Goal: Navigation & Orientation: Find specific page/section

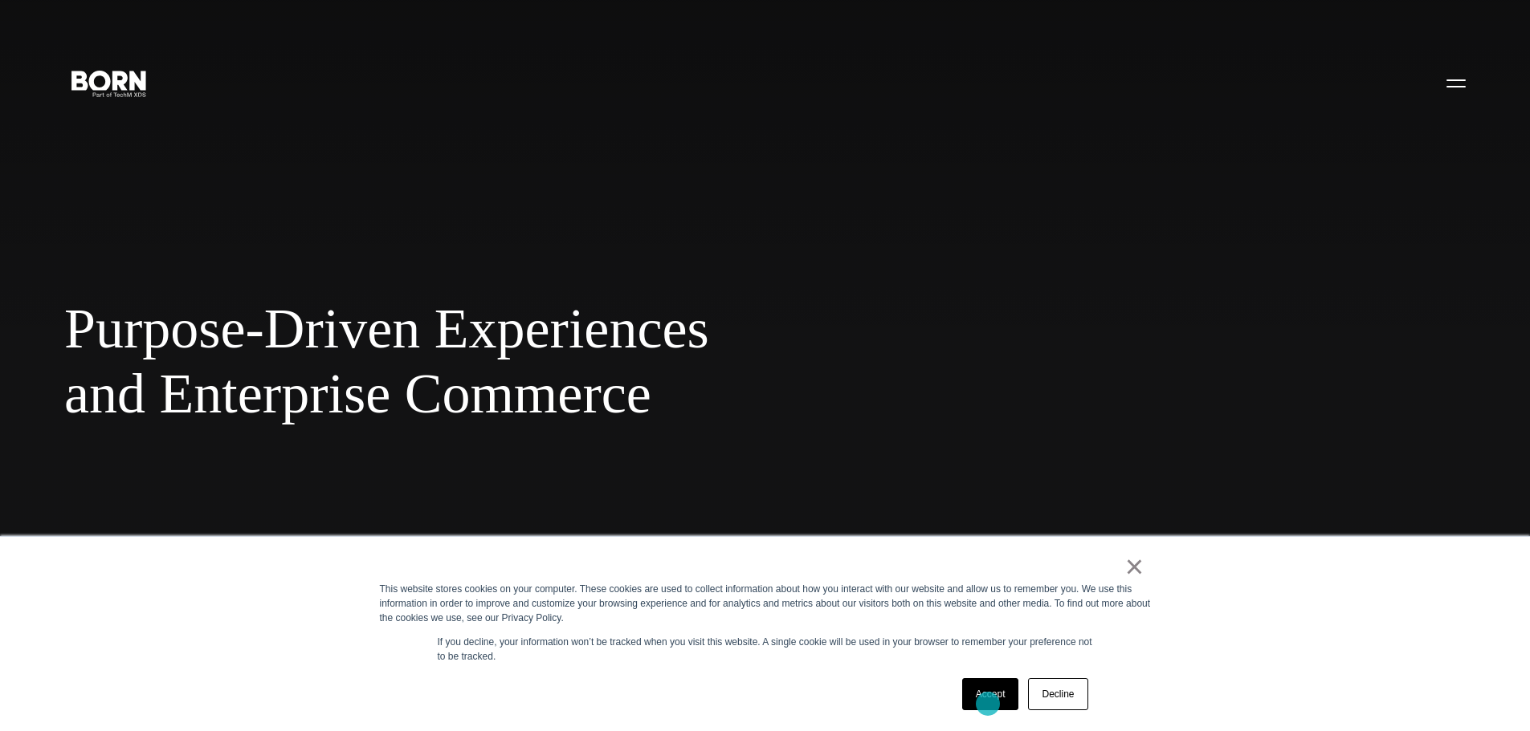
click at [988, 704] on link "Accept" at bounding box center [990, 694] width 57 height 32
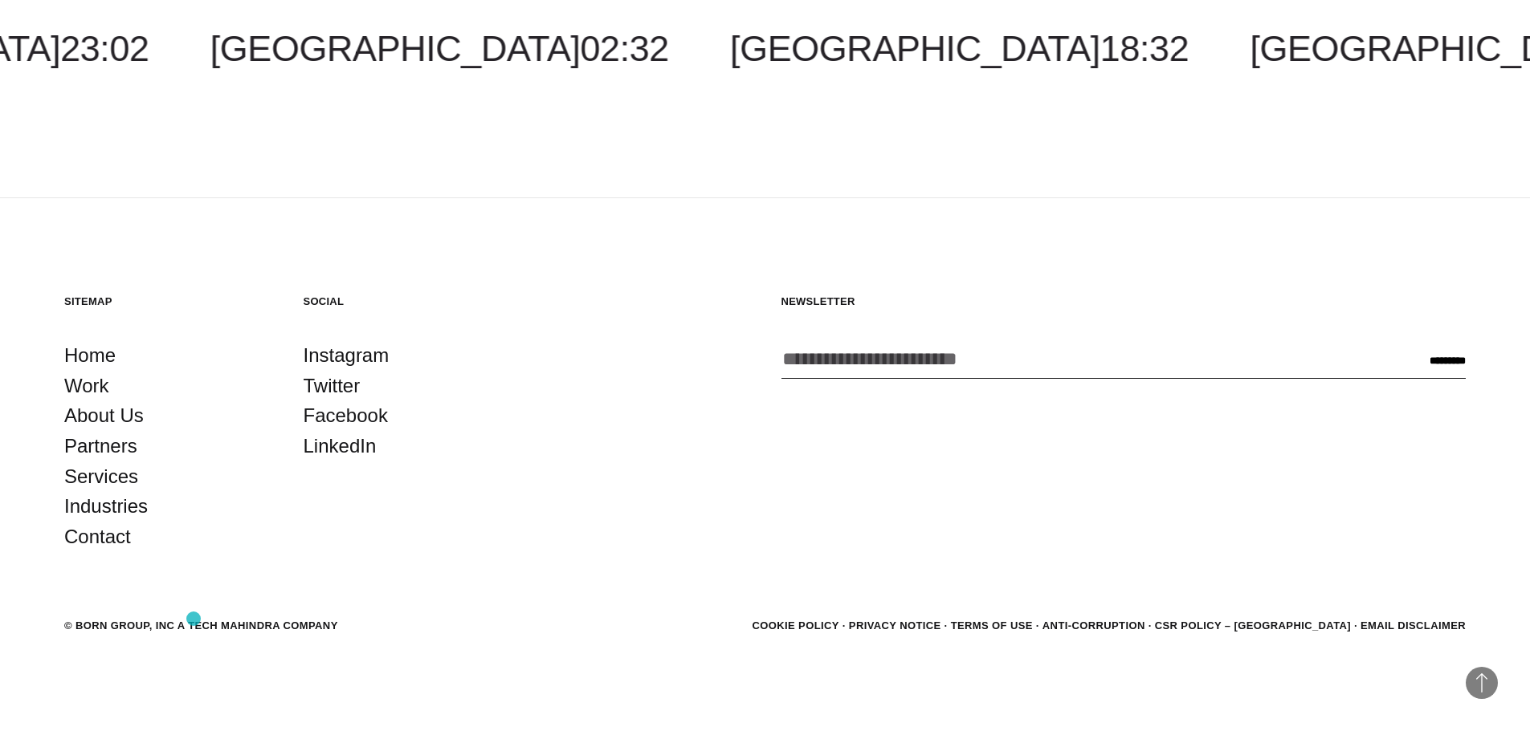
scroll to position [5063, 0]
click at [80, 391] on link "Work" at bounding box center [86, 384] width 45 height 31
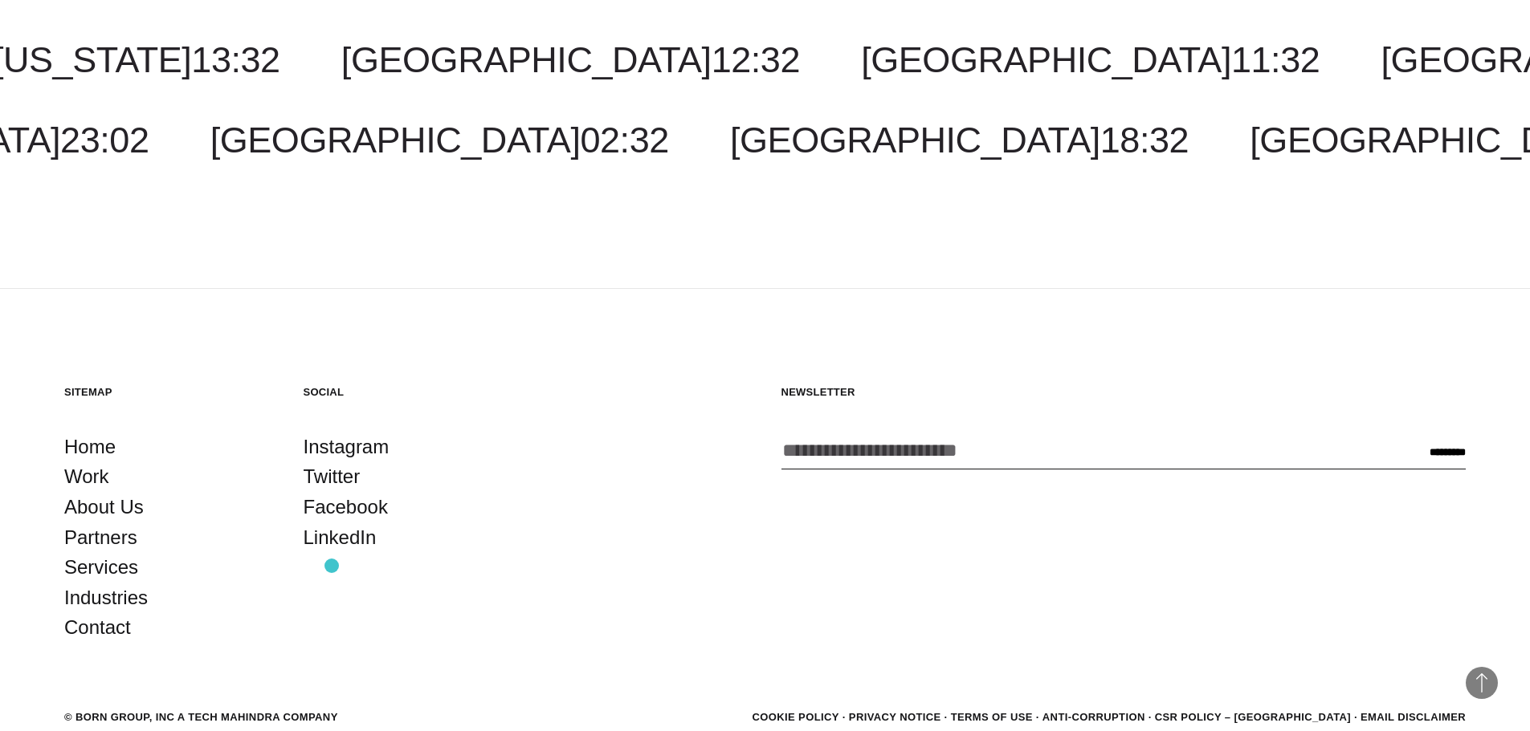
scroll to position [5842, 0]
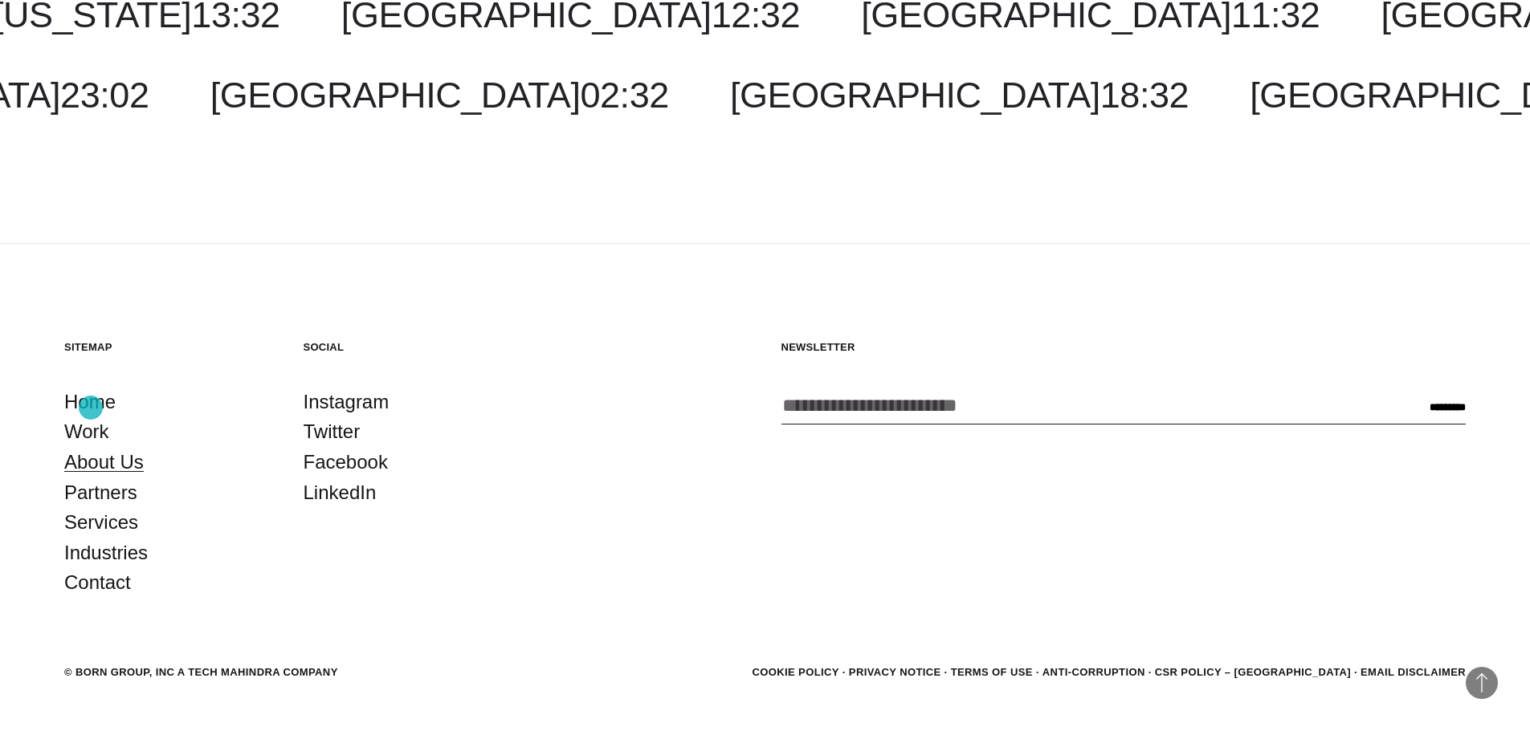
click at [91, 447] on link "About Us" at bounding box center [103, 462] width 79 height 31
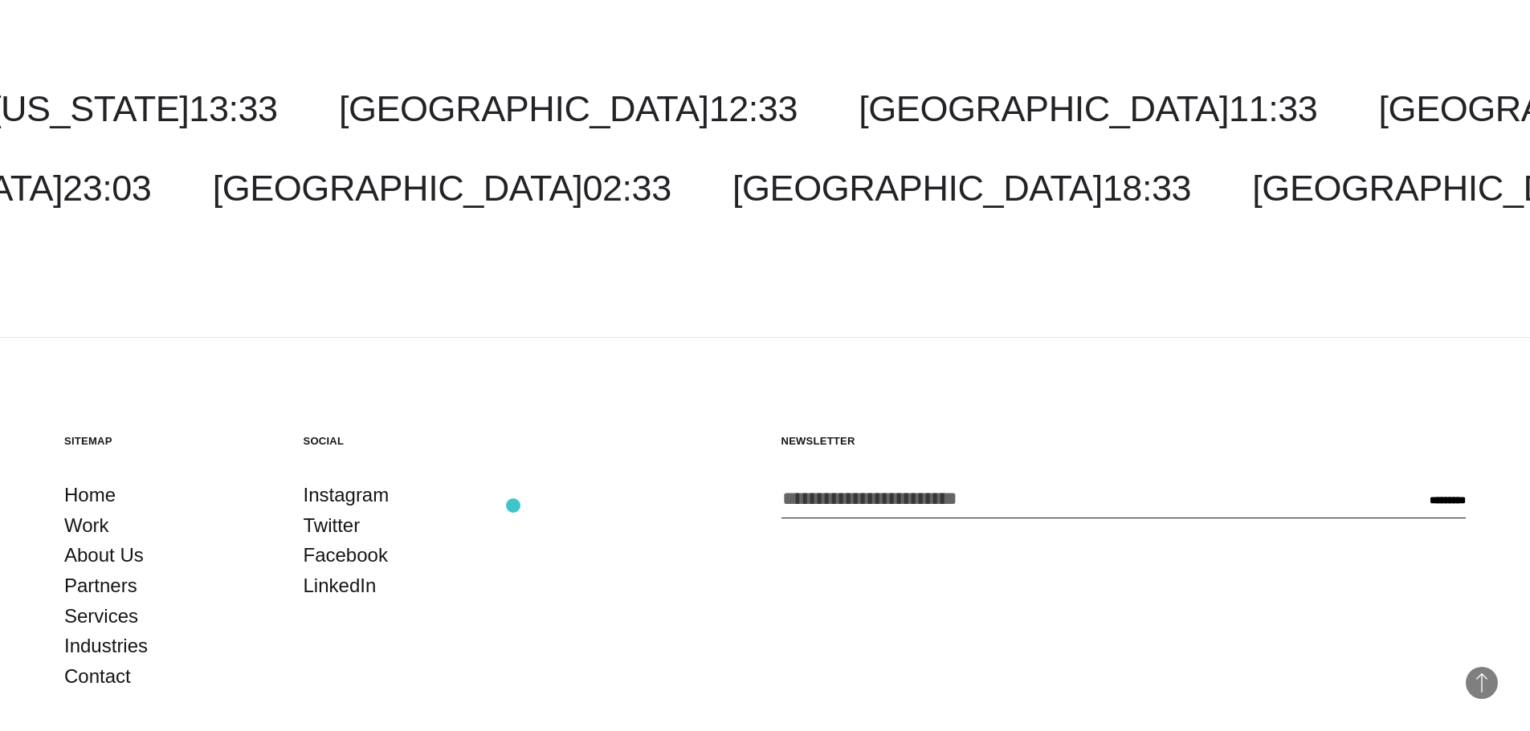
scroll to position [6084, 0]
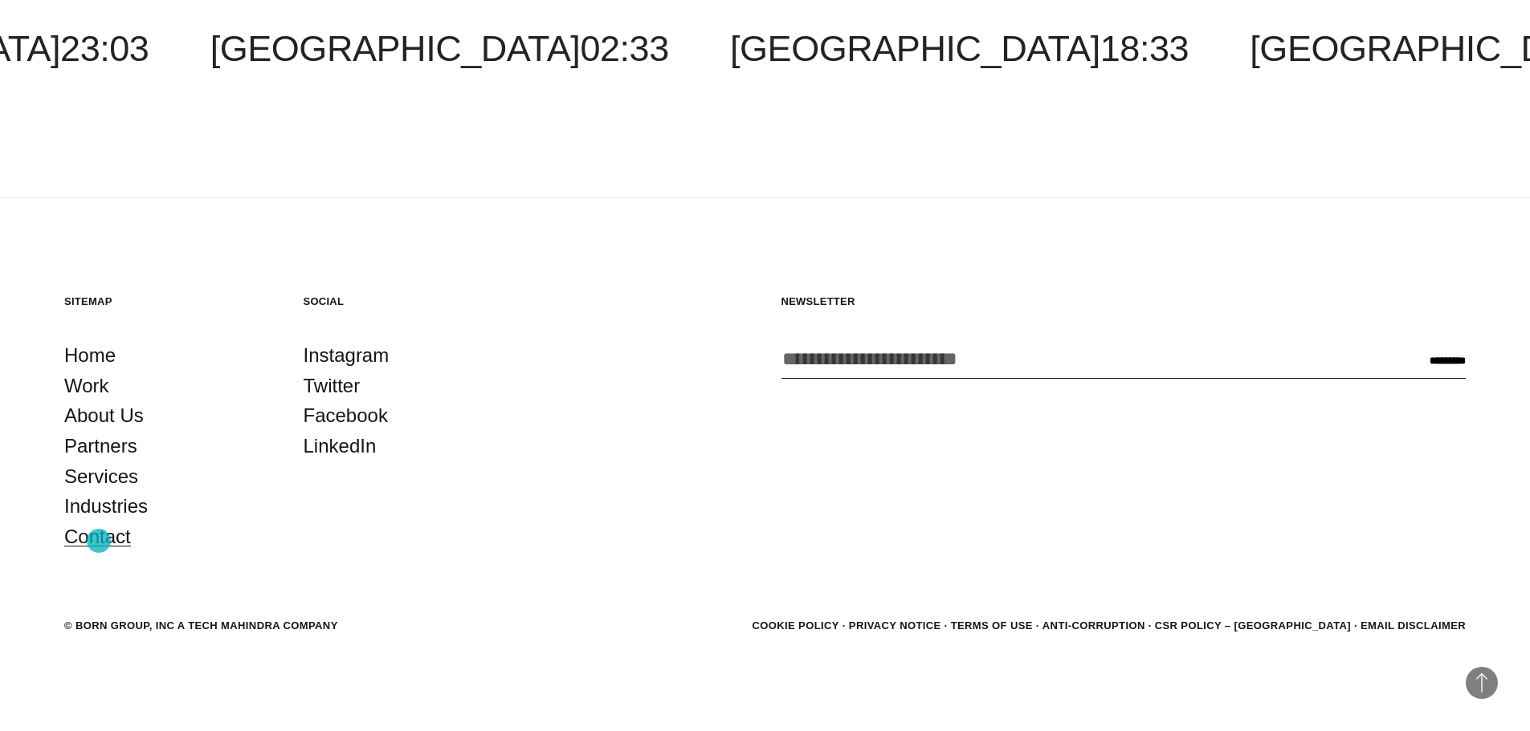
click at [99, 541] on link "Contact" at bounding box center [97, 537] width 67 height 31
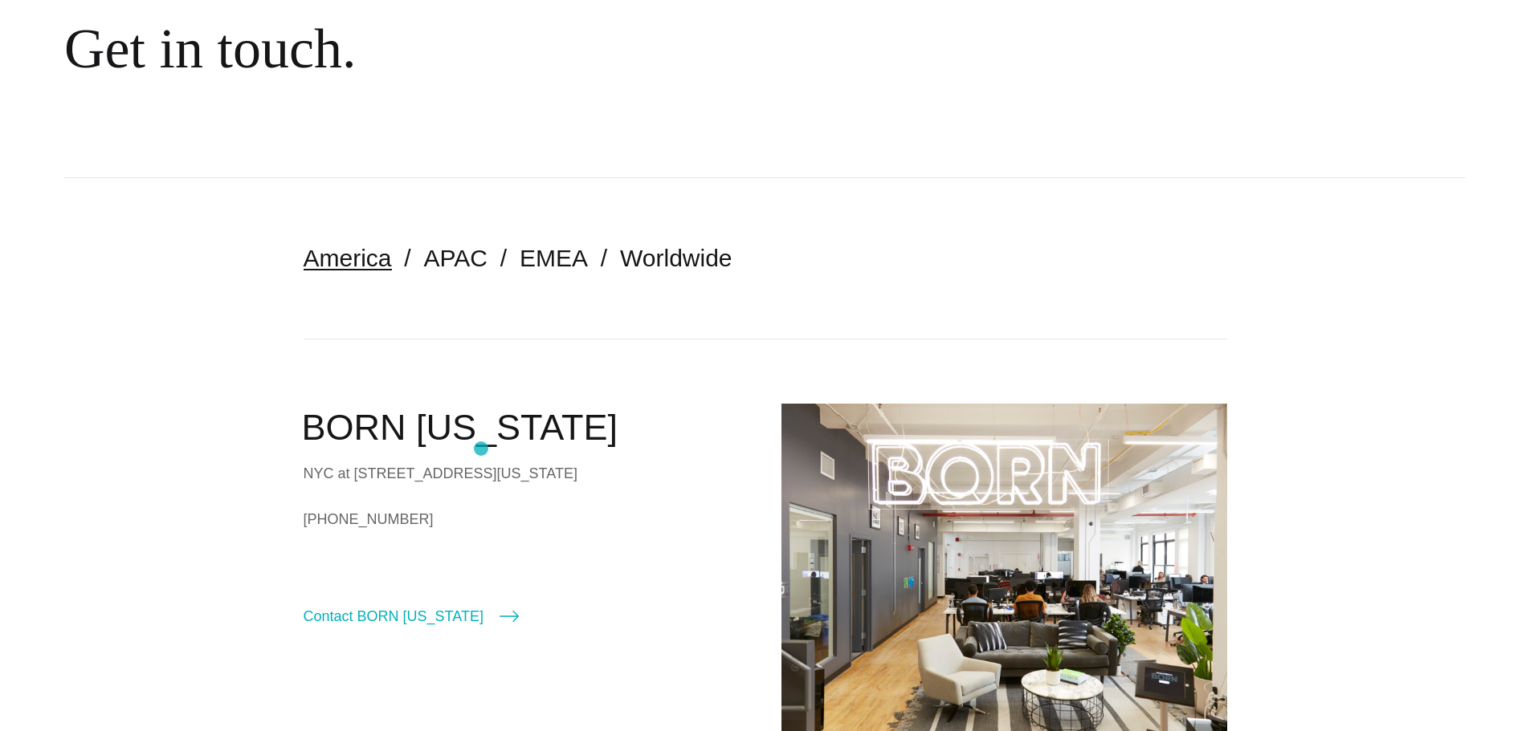
scroll to position [161, 0]
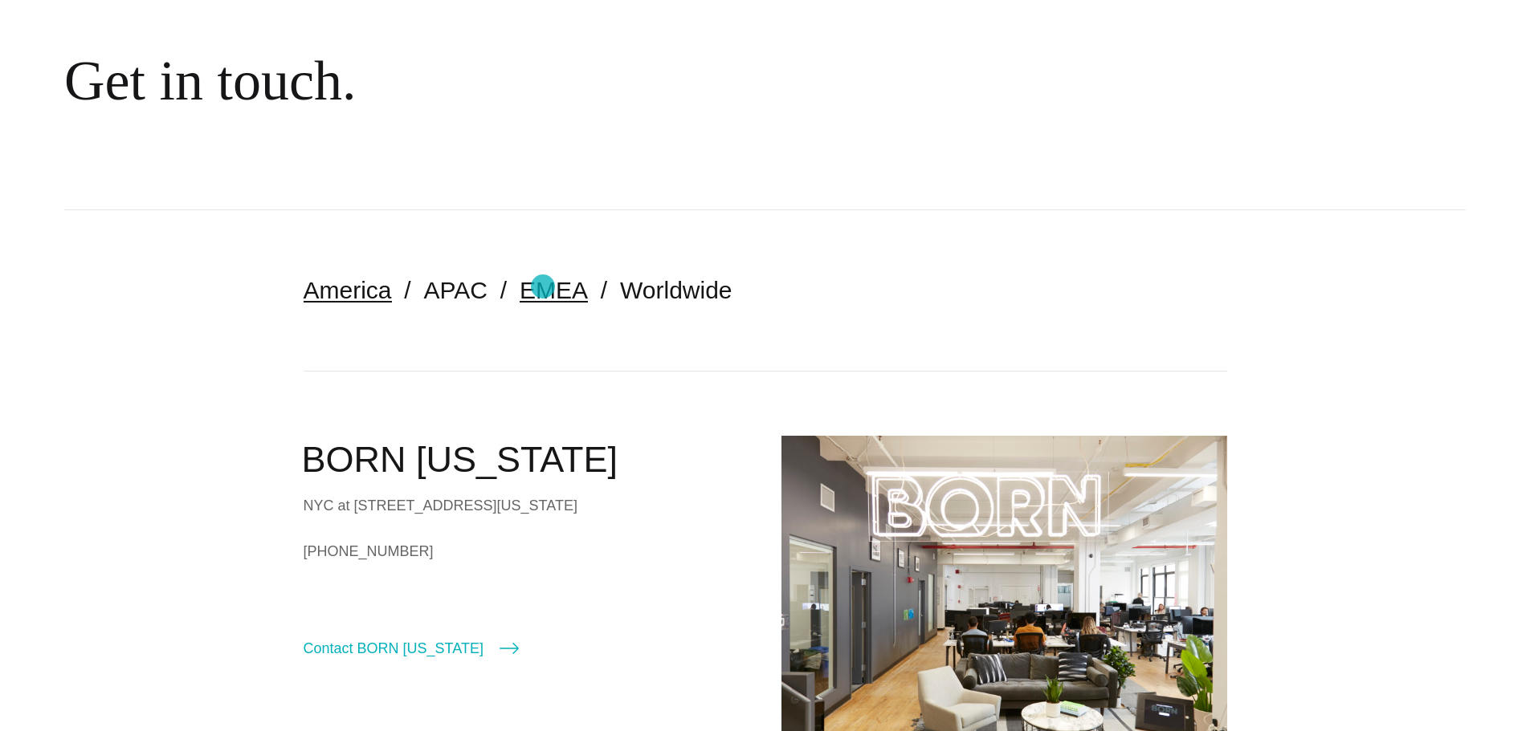
click at [544, 287] on link "EMEA" at bounding box center [553, 290] width 68 height 26
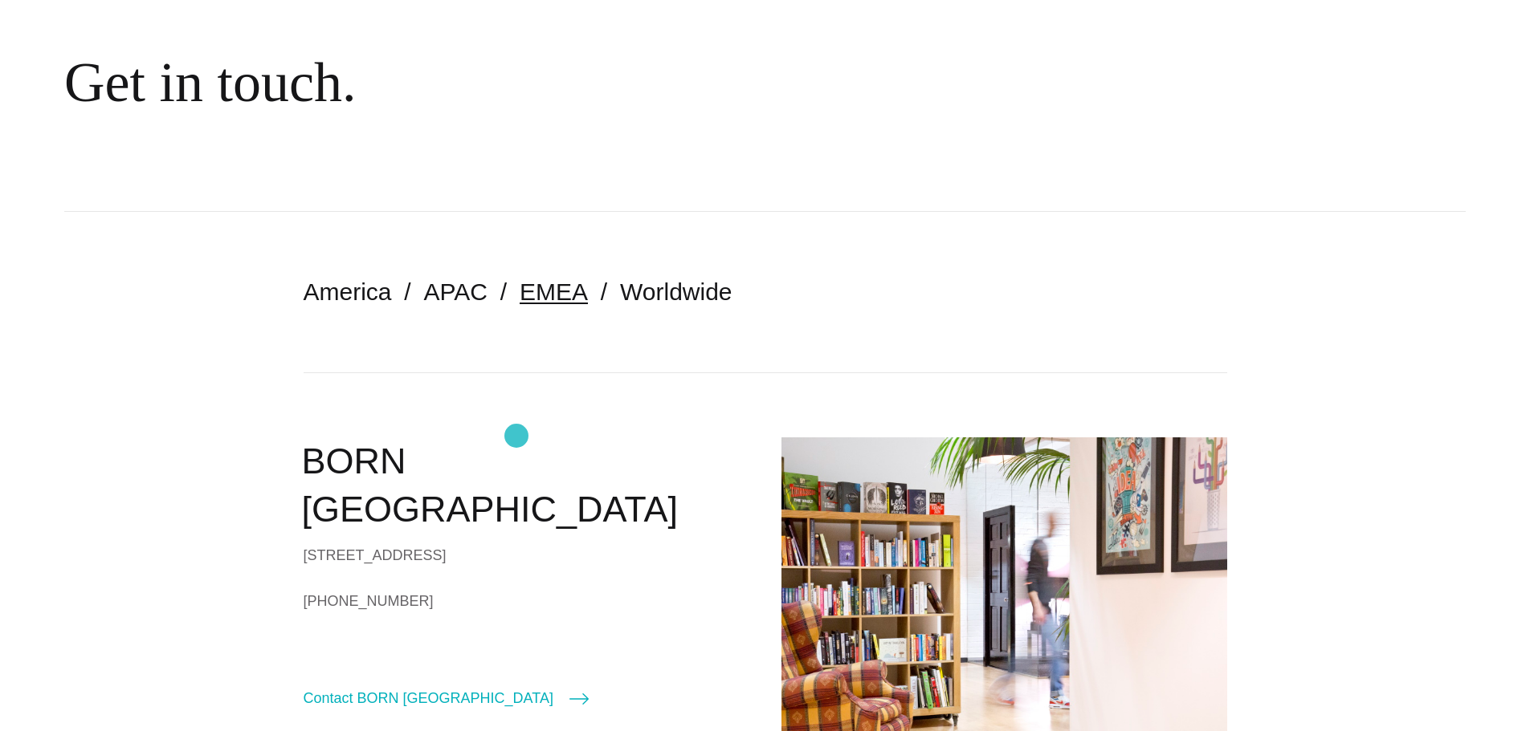
scroll to position [161, 0]
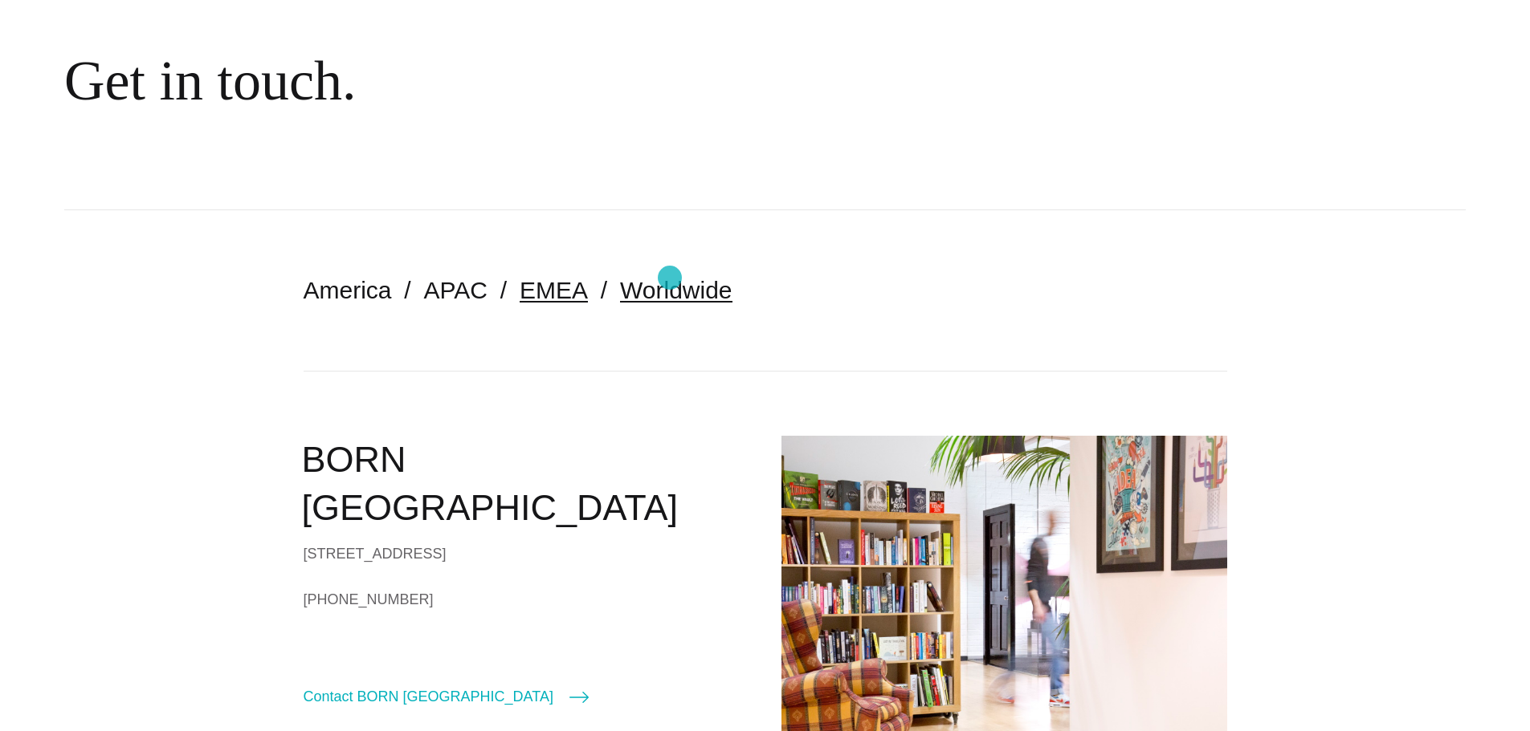
click at [670, 278] on link "Worldwide" at bounding box center [676, 290] width 112 height 26
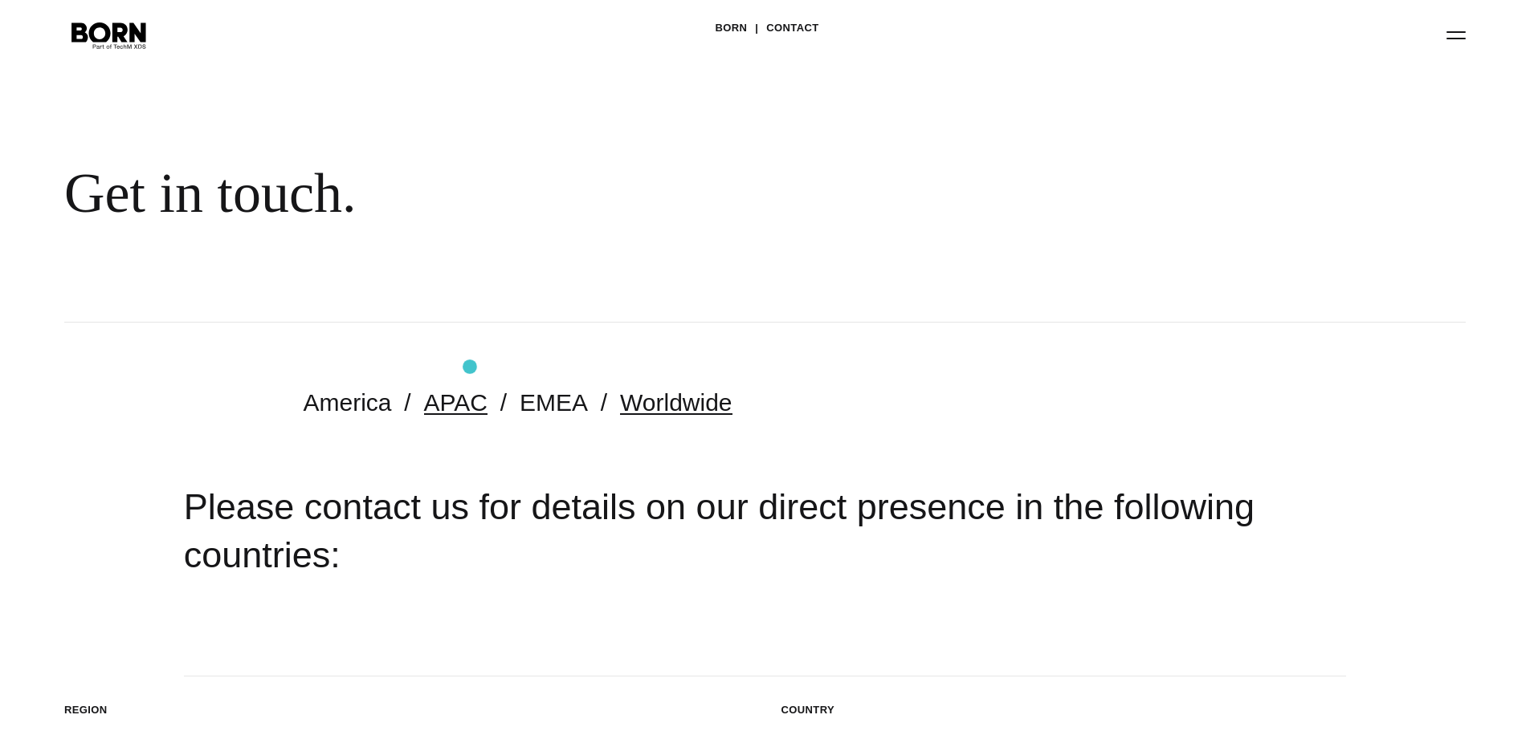
scroll to position [80, 0]
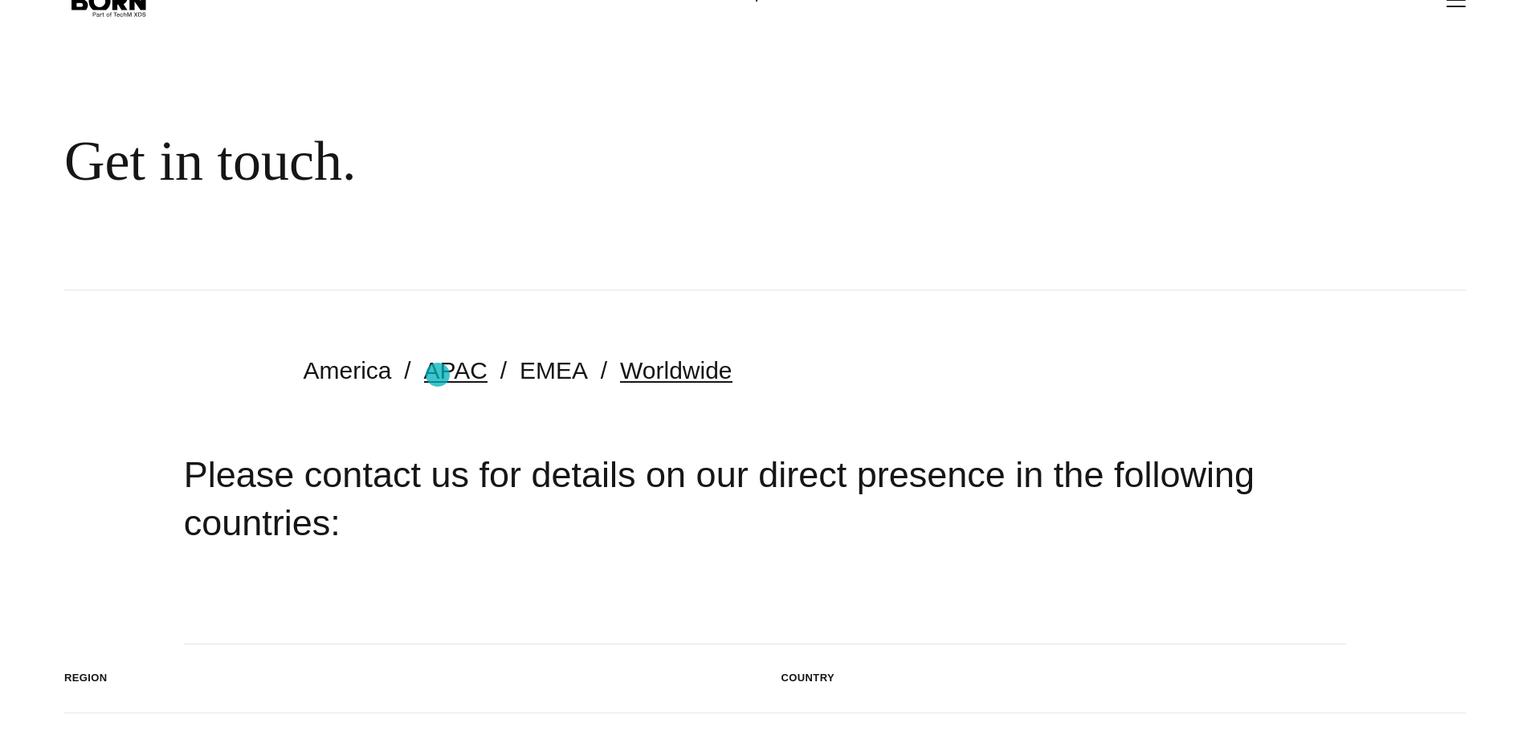
click at [438, 374] on link "APAC" at bounding box center [455, 370] width 63 height 26
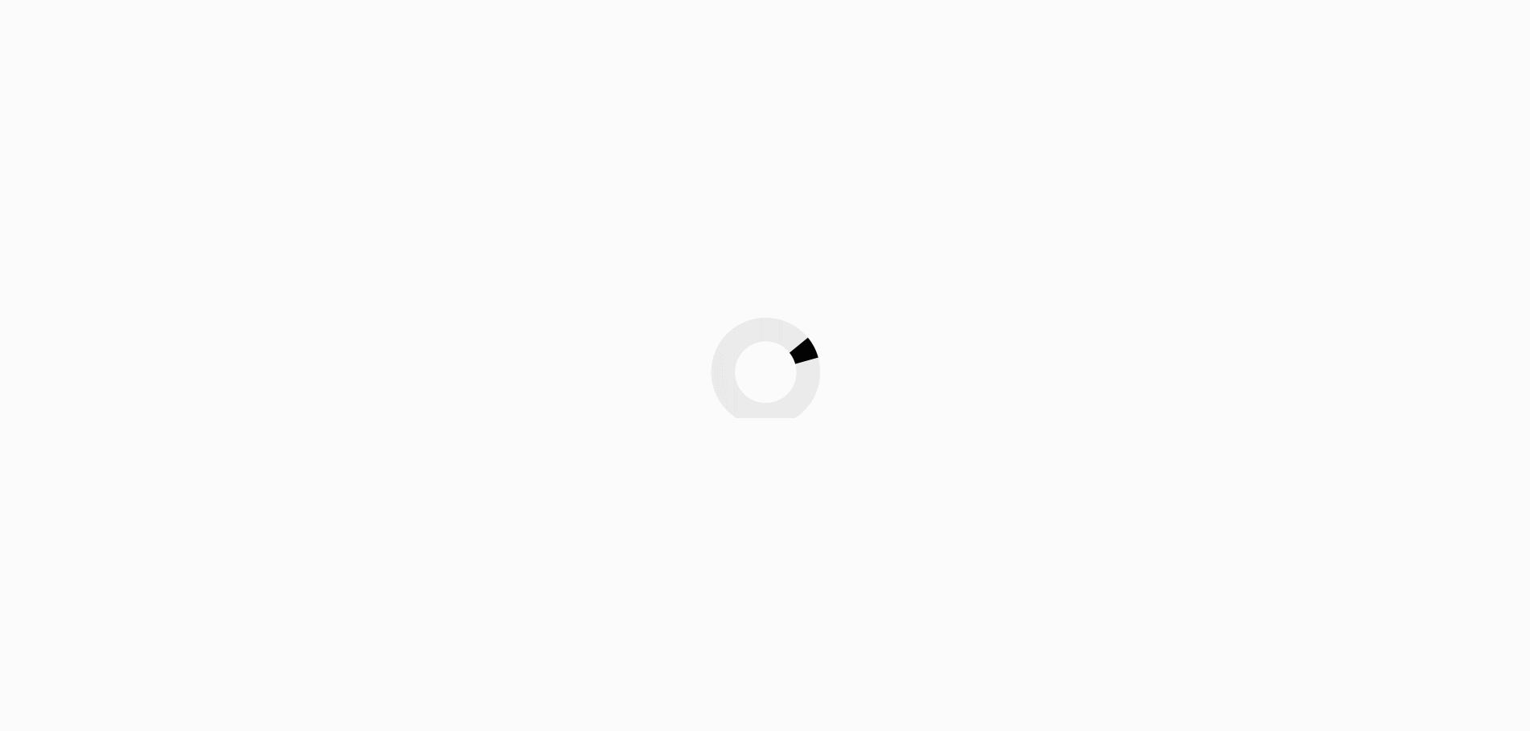
scroll to position [321, 0]
